Goal: Information Seeking & Learning: Learn about a topic

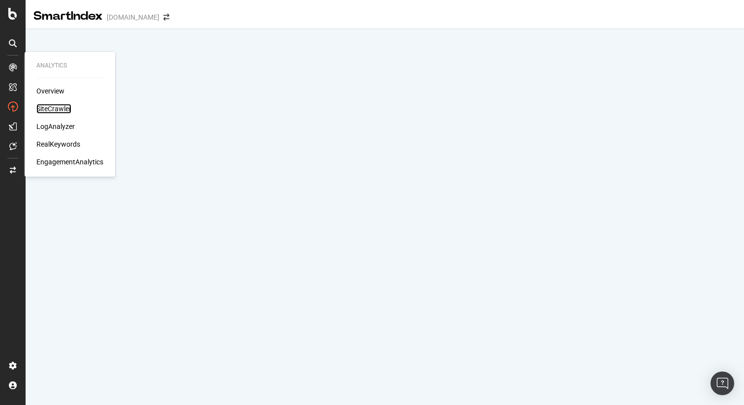
click at [51, 109] on div "SiteCrawler" at bounding box center [53, 109] width 35 height 10
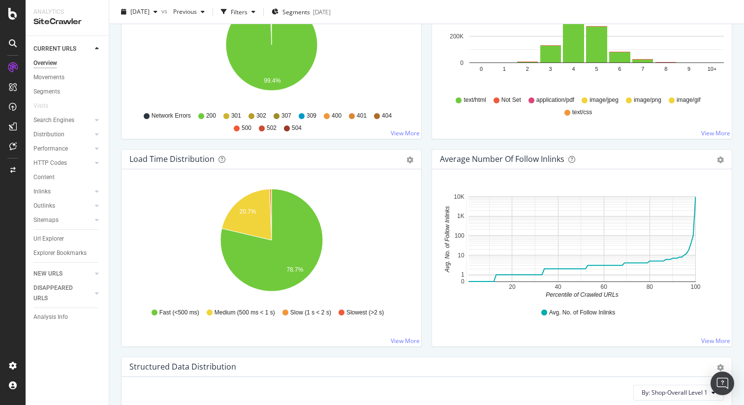
scroll to position [625, 0]
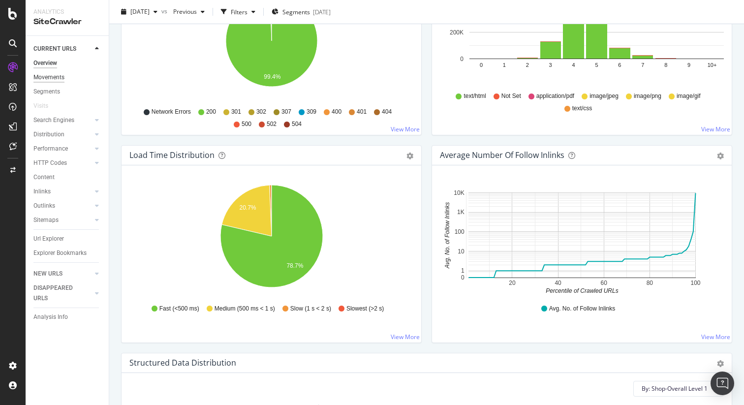
click at [53, 77] on div "Movements" at bounding box center [48, 77] width 31 height 10
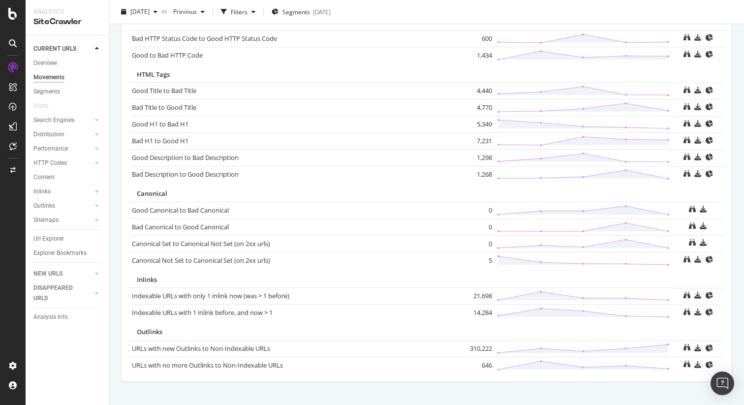
scroll to position [642, 0]
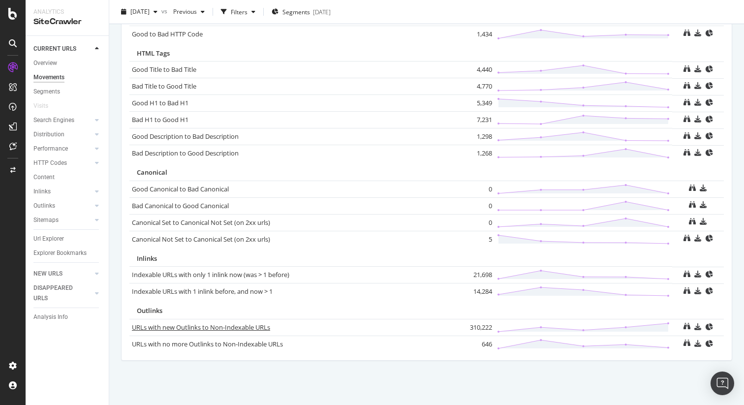
click at [216, 327] on link "URLs with new Outlinks to Non-Indexable URLs" at bounding box center [201, 327] width 138 height 9
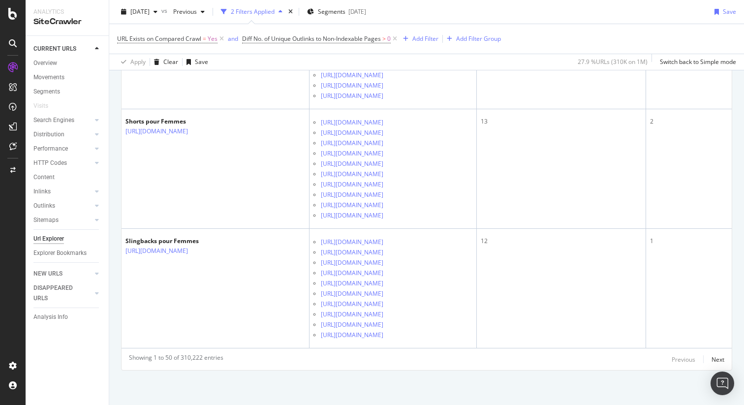
scroll to position [7832, 0]
click at [715, 354] on div "Next" at bounding box center [717, 359] width 13 height 11
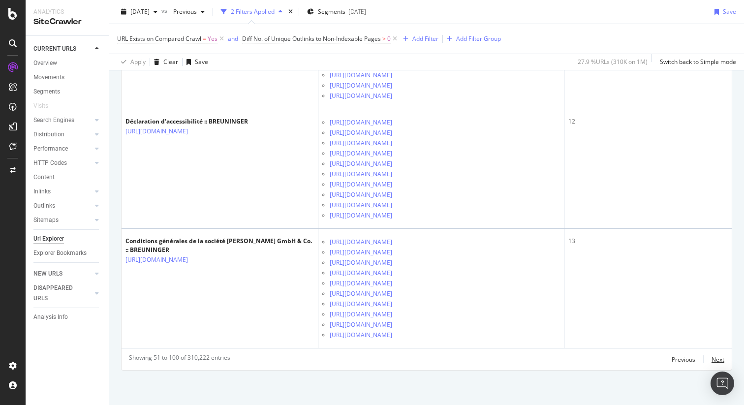
scroll to position [7729, 0]
click at [713, 357] on div "Next" at bounding box center [717, 359] width 13 height 8
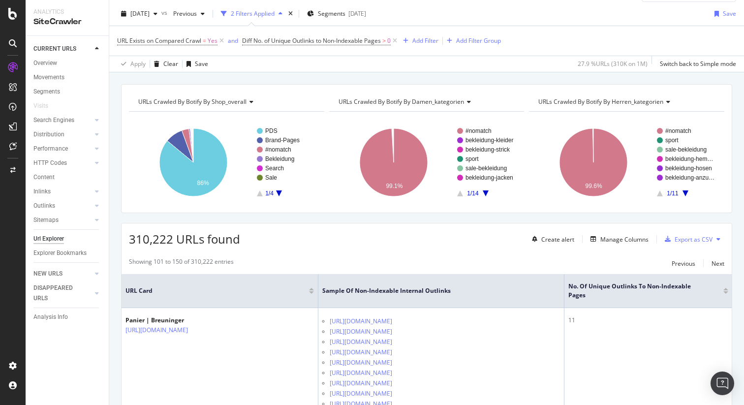
scroll to position [7486, 0]
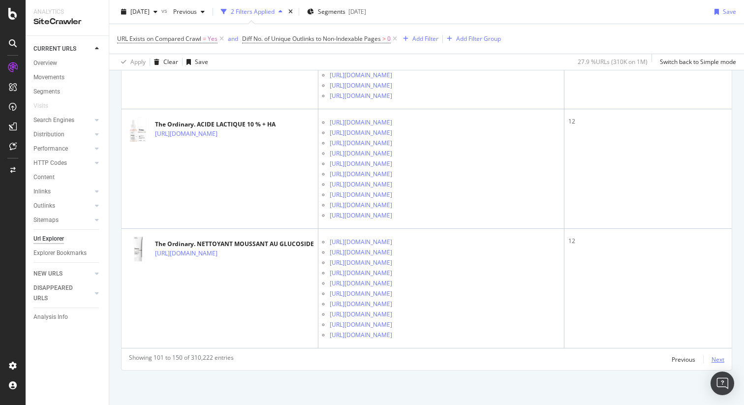
click at [722, 356] on div "Next" at bounding box center [717, 359] width 13 height 8
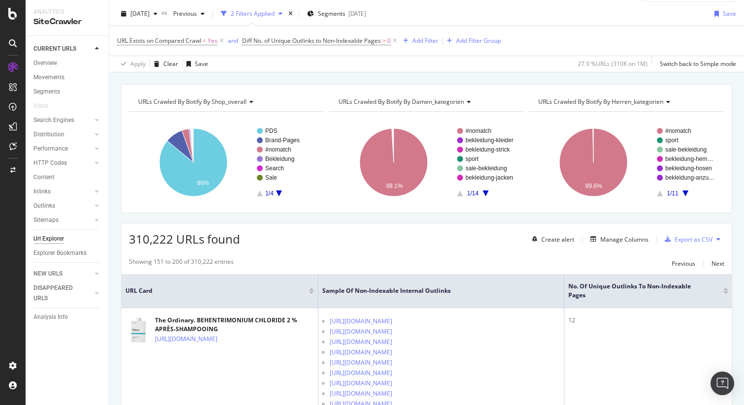
scroll to position [7570, 0]
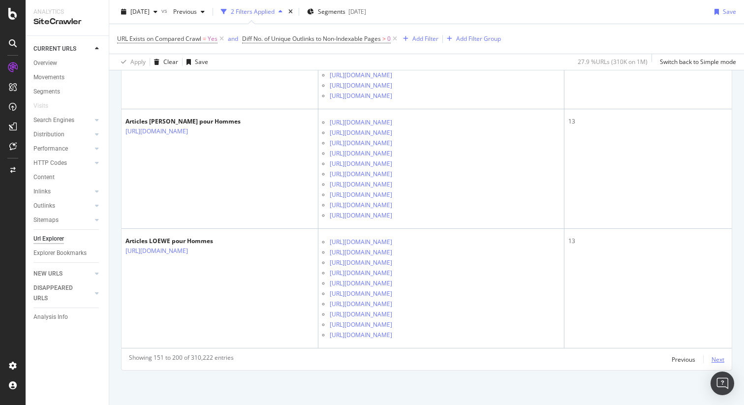
click at [718, 362] on div "Next" at bounding box center [717, 359] width 13 height 8
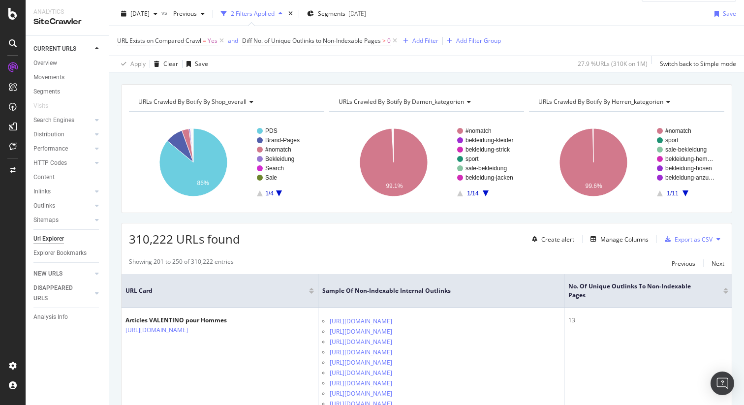
scroll to position [7720, 0]
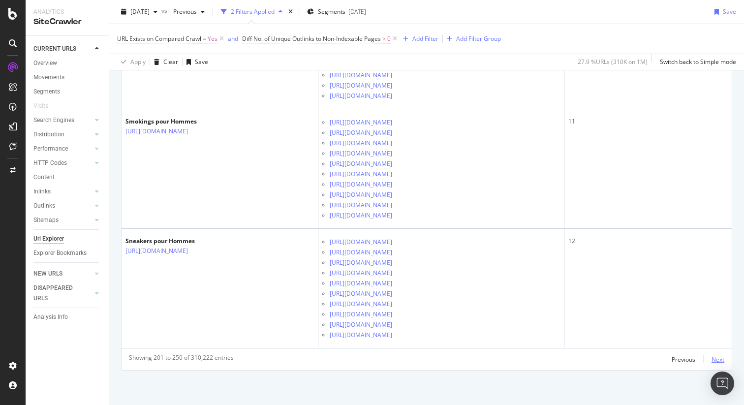
click at [713, 355] on div "Next" at bounding box center [717, 359] width 13 height 8
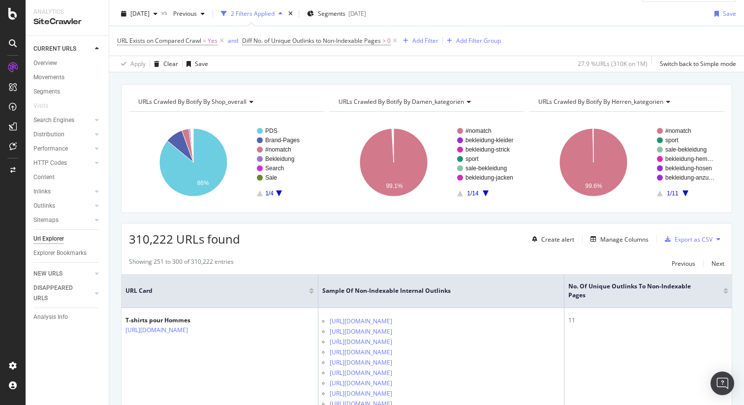
scroll to position [7704, 0]
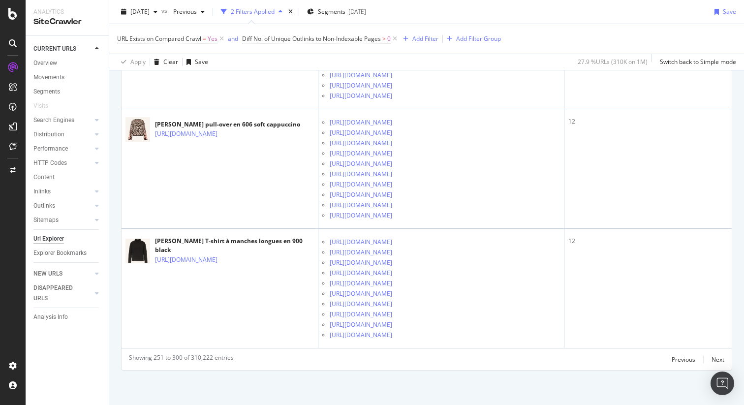
click at [47, 238] on div "Url Explorer" at bounding box center [48, 239] width 31 height 10
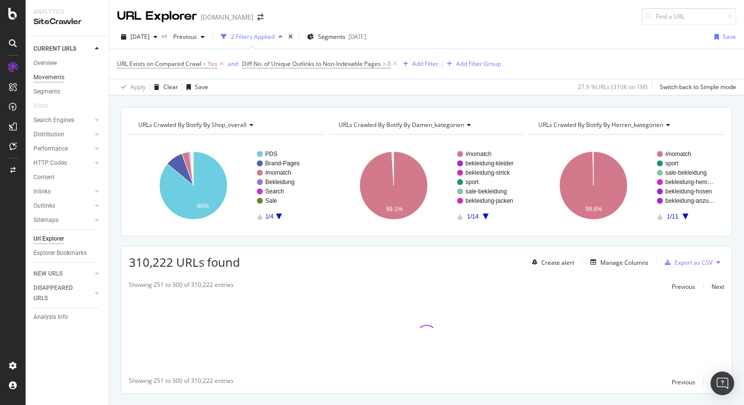
click at [50, 73] on div "Movements" at bounding box center [48, 77] width 31 height 10
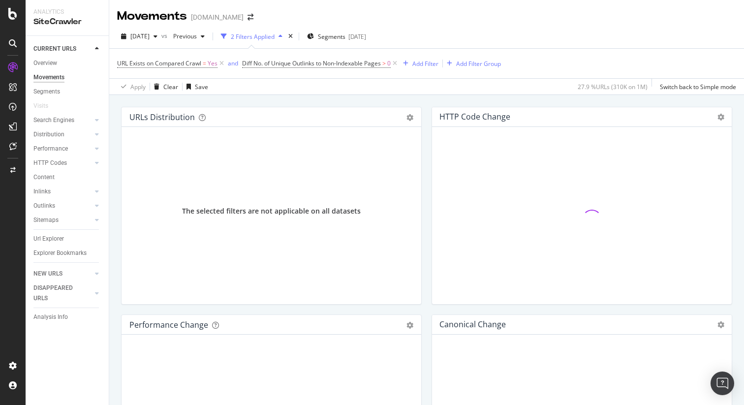
click at [50, 80] on div "Movements" at bounding box center [48, 77] width 31 height 10
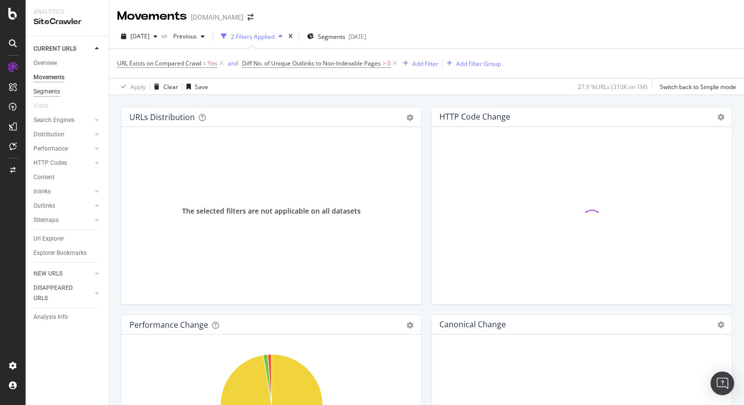
click at [53, 88] on div "Segments" at bounding box center [46, 92] width 27 height 10
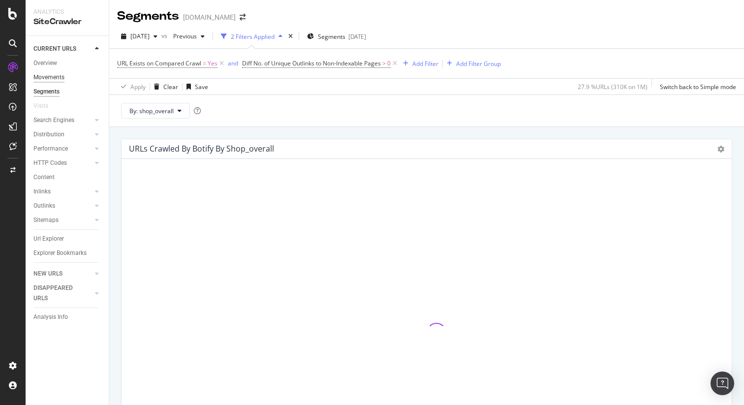
click at [54, 74] on div "Movements" at bounding box center [48, 77] width 31 height 10
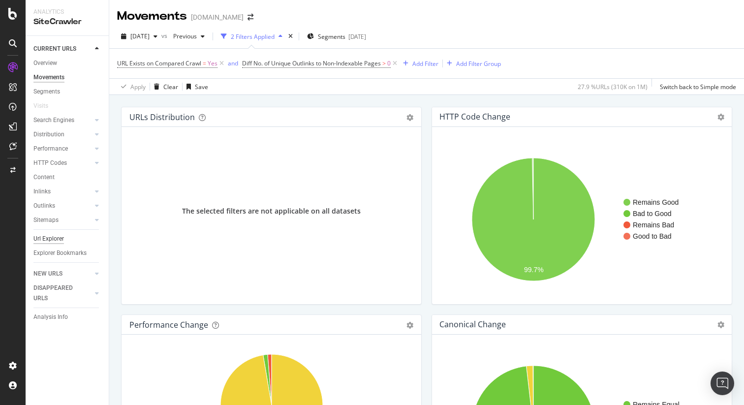
click at [54, 235] on div "Url Explorer" at bounding box center [48, 239] width 31 height 10
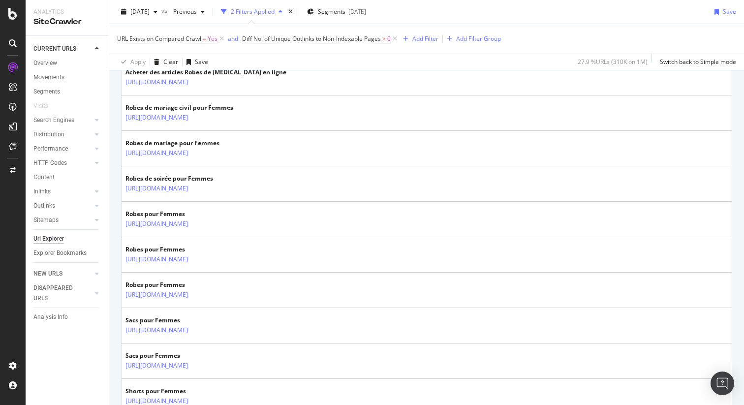
scroll to position [1748, 0]
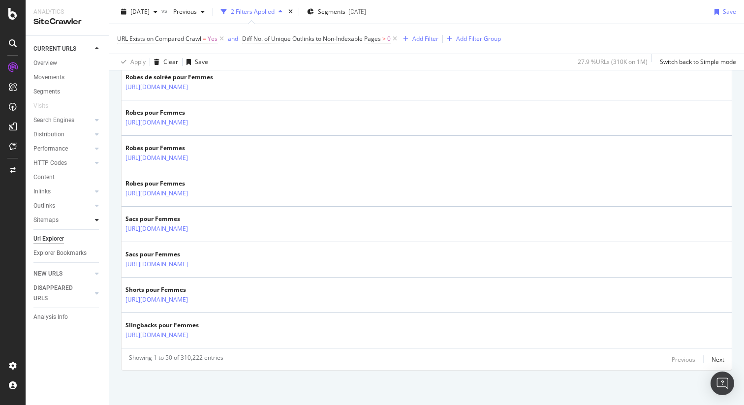
click at [99, 217] on div at bounding box center [97, 220] width 10 height 10
click at [95, 202] on div at bounding box center [97, 206] width 10 height 10
click at [99, 192] on div at bounding box center [97, 191] width 10 height 10
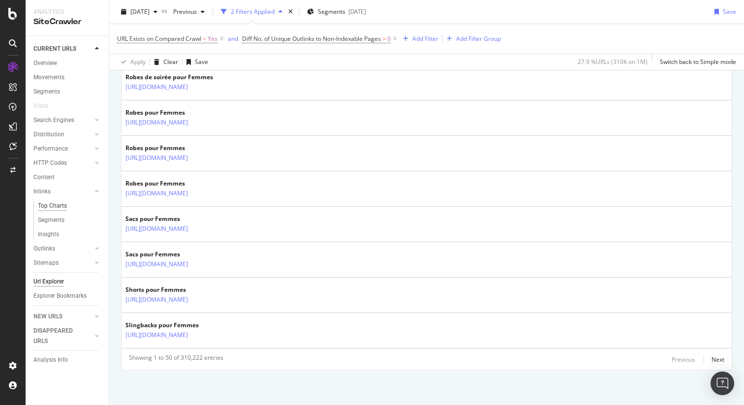
click at [54, 203] on div "Top Charts" at bounding box center [52, 206] width 29 height 10
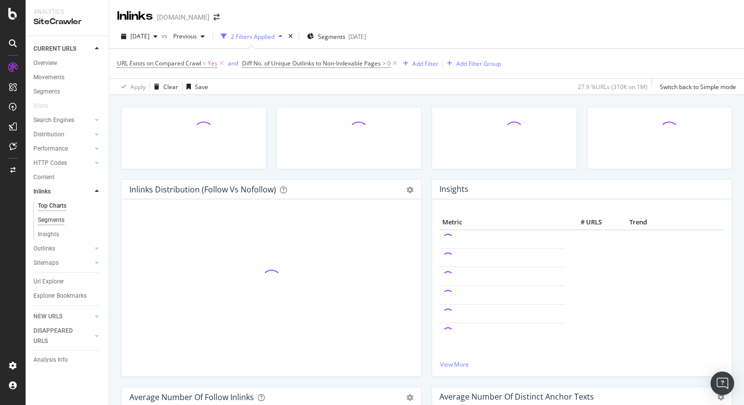
click at [51, 222] on div "Segments" at bounding box center [51, 220] width 27 height 10
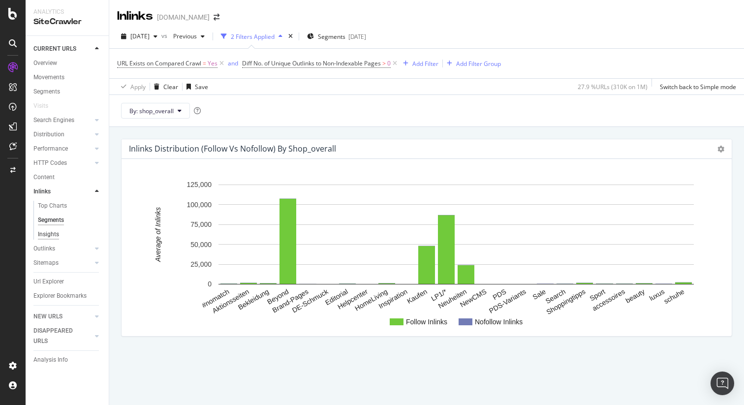
click at [52, 234] on div "Insights" at bounding box center [48, 234] width 21 height 10
